Goal: Transaction & Acquisition: Download file/media

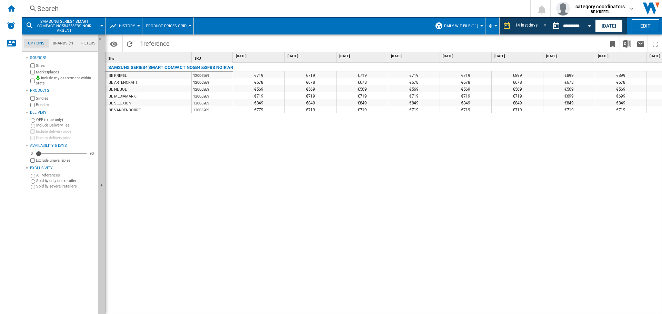
scroll to position [0, 347]
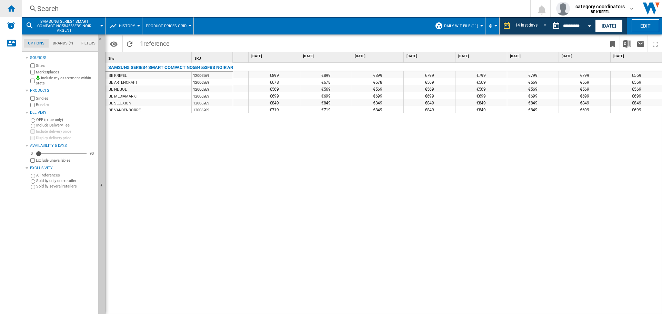
click at [11, 11] on ng-md-icon "Home" at bounding box center [11, 8] width 8 height 8
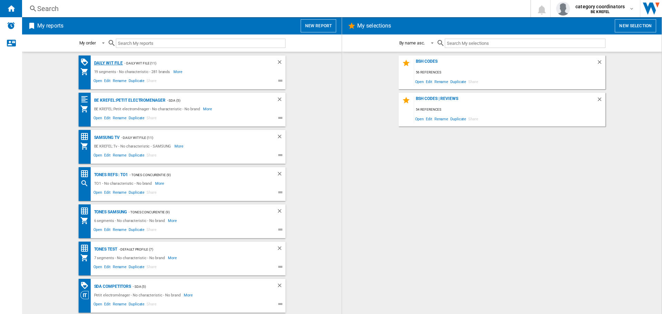
click at [107, 66] on div "Daily WIT file" at bounding box center [107, 63] width 31 height 9
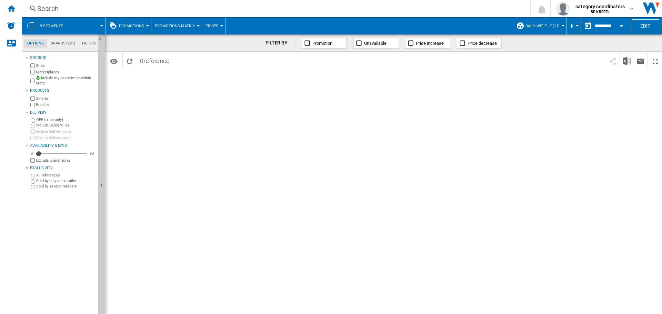
click at [206, 27] on span "Prices" at bounding box center [212, 26] width 13 height 4
click at [142, 26] on md-backdrop at bounding box center [331, 157] width 662 height 314
click at [135, 26] on span "Promotions" at bounding box center [131, 26] width 25 height 4
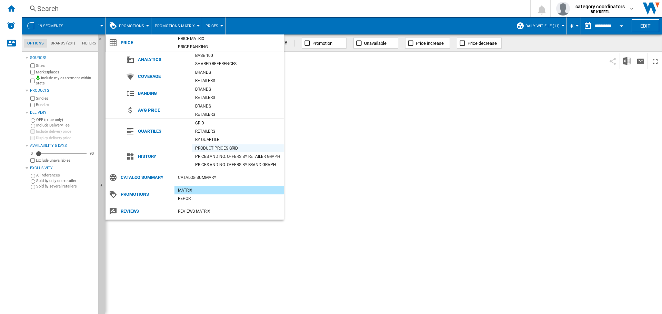
click at [215, 149] on div "Product prices grid" at bounding box center [238, 148] width 92 height 7
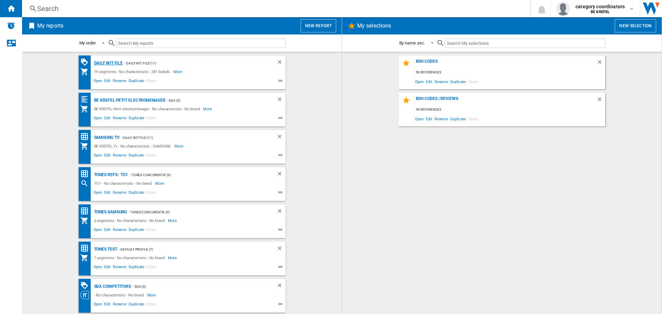
click at [109, 61] on div "Daily WIT file" at bounding box center [107, 63] width 31 height 9
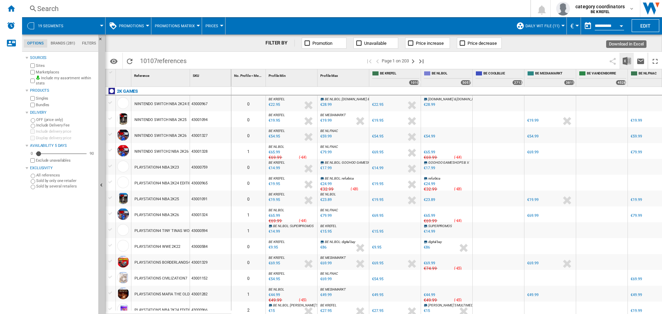
click at [627, 61] on img "Download in Excel" at bounding box center [627, 61] width 8 height 8
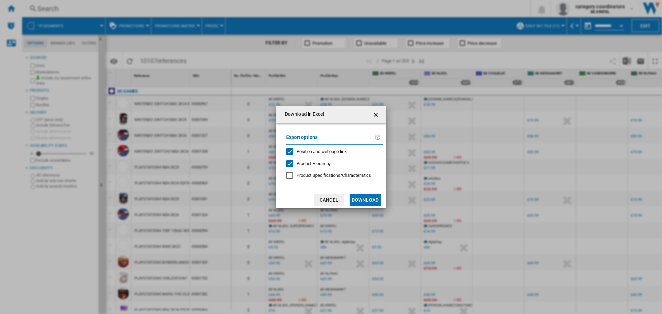
click at [367, 202] on button "Download" at bounding box center [365, 200] width 31 height 12
